Goal: Navigation & Orientation: Find specific page/section

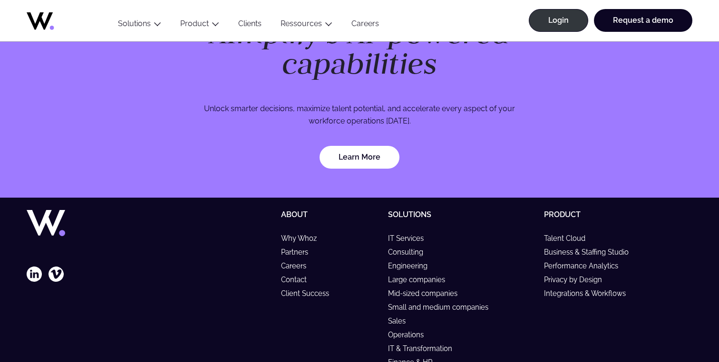
scroll to position [2846, 0]
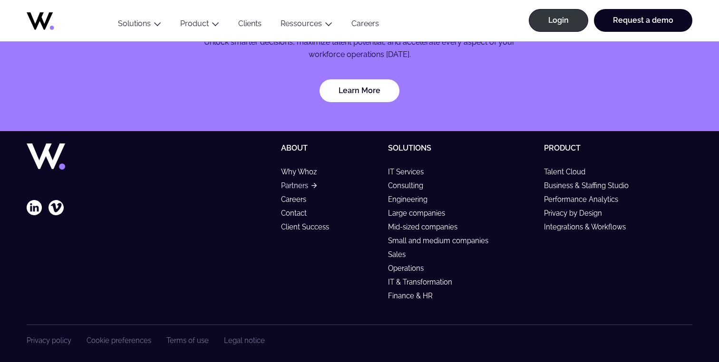
click at [297, 182] on link "Partners" at bounding box center [299, 186] width 36 height 8
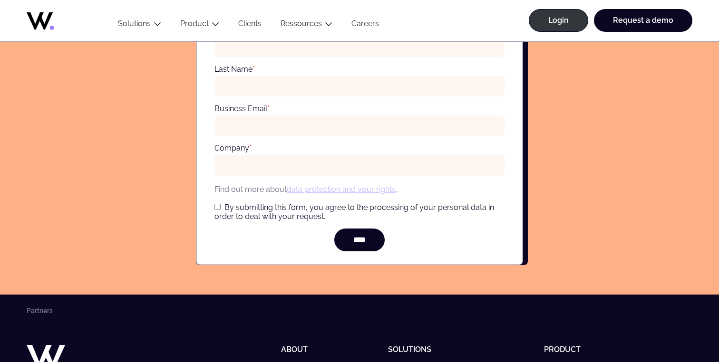
scroll to position [3713, 0]
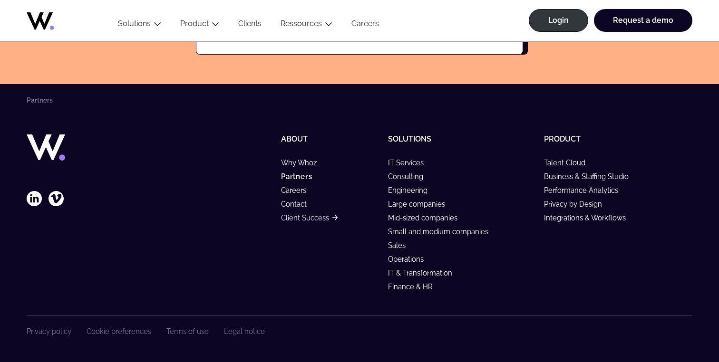
click at [294, 214] on link "Client Success" at bounding box center [309, 218] width 57 height 8
click at [305, 214] on link "Client Success" at bounding box center [309, 218] width 57 height 8
